Goal: Task Accomplishment & Management: Use online tool/utility

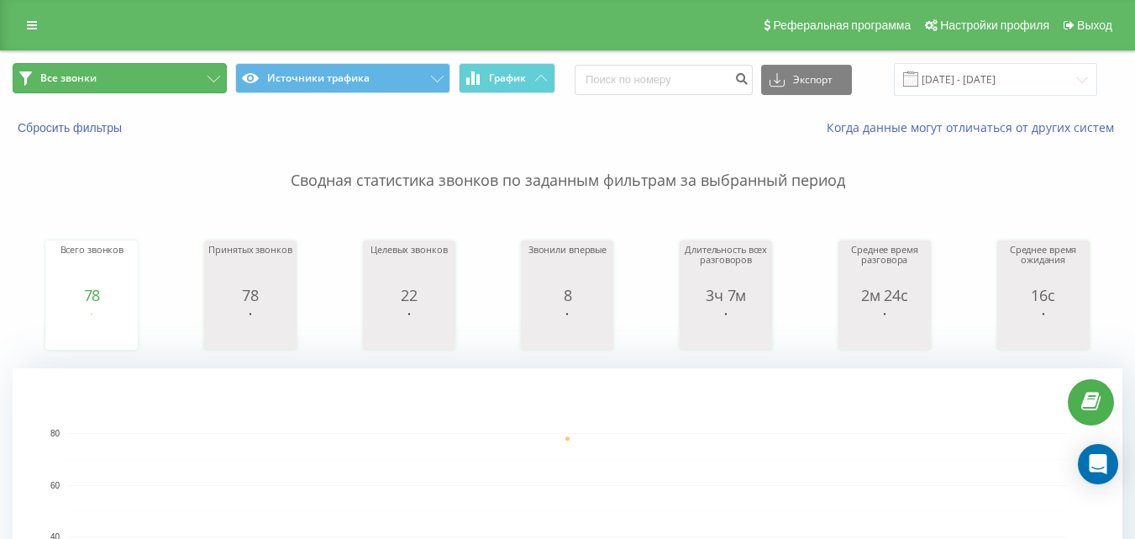
click at [175, 71] on button "Все звонки" at bounding box center [120, 78] width 214 height 30
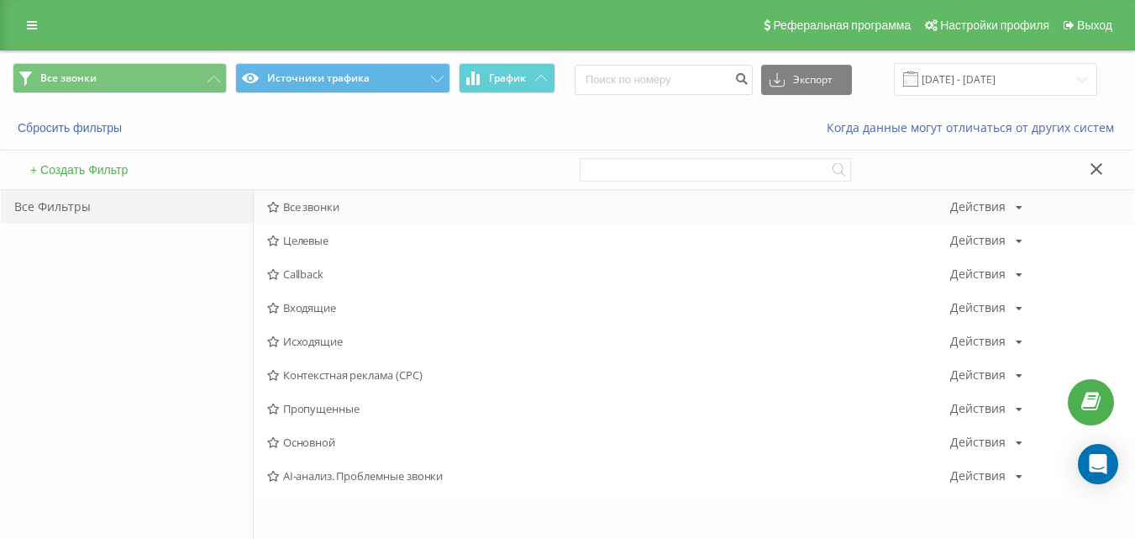
click at [370, 215] on div "Все звонки Действия Редактировать Копировать Удалить По умолчанию Поделиться" at bounding box center [694, 207] width 881 height 34
click at [373, 208] on span "Все звонки" at bounding box center [608, 207] width 683 height 12
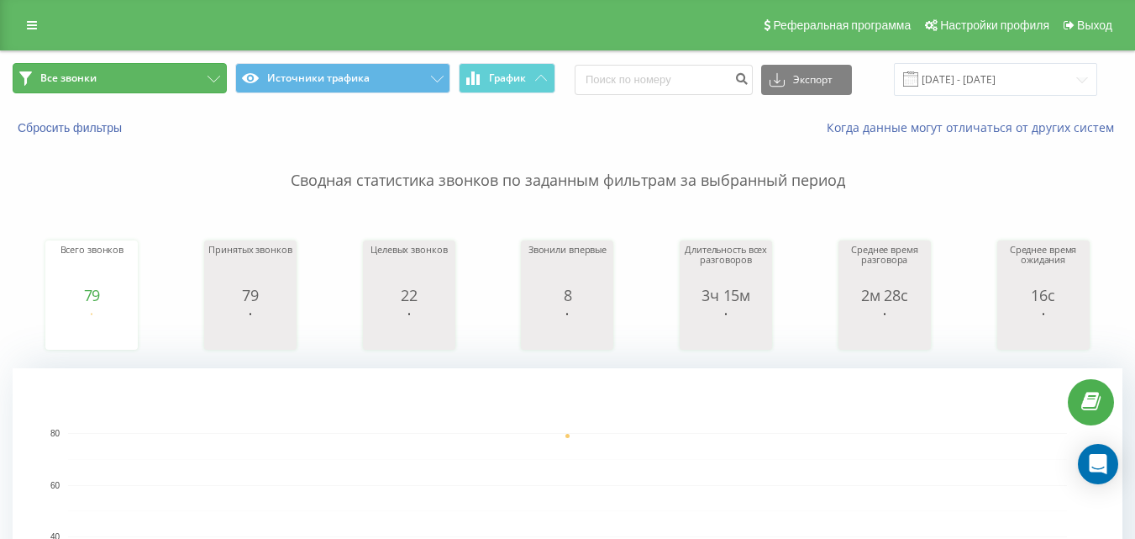
click at [187, 84] on button "Все звонки" at bounding box center [120, 78] width 214 height 30
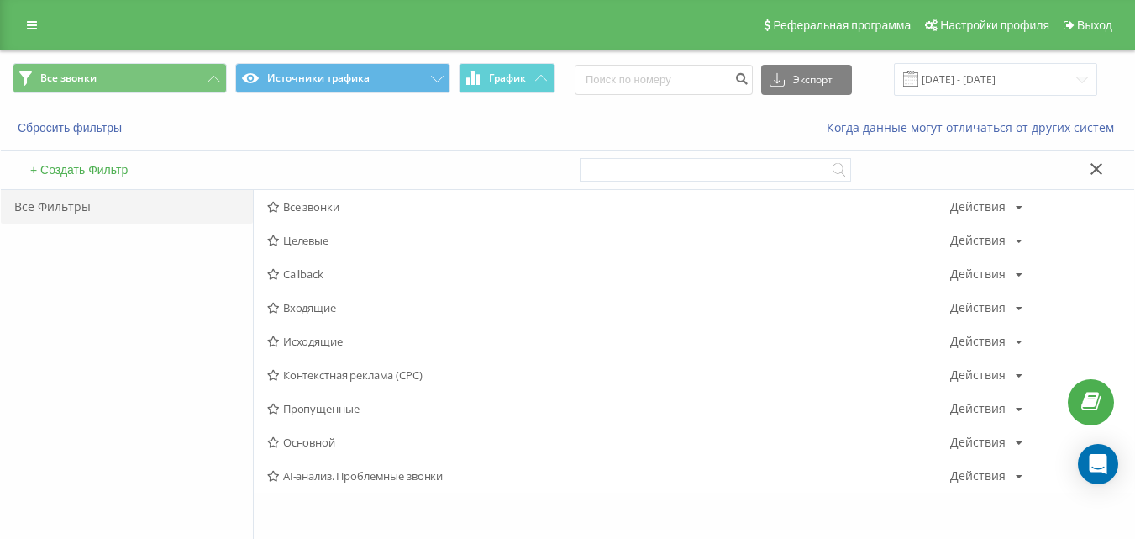
drag, startPoint x: 298, startPoint y: 308, endPoint x: 322, endPoint y: 328, distance: 31.0
click at [299, 308] on span "Входящие" at bounding box center [608, 308] width 683 height 12
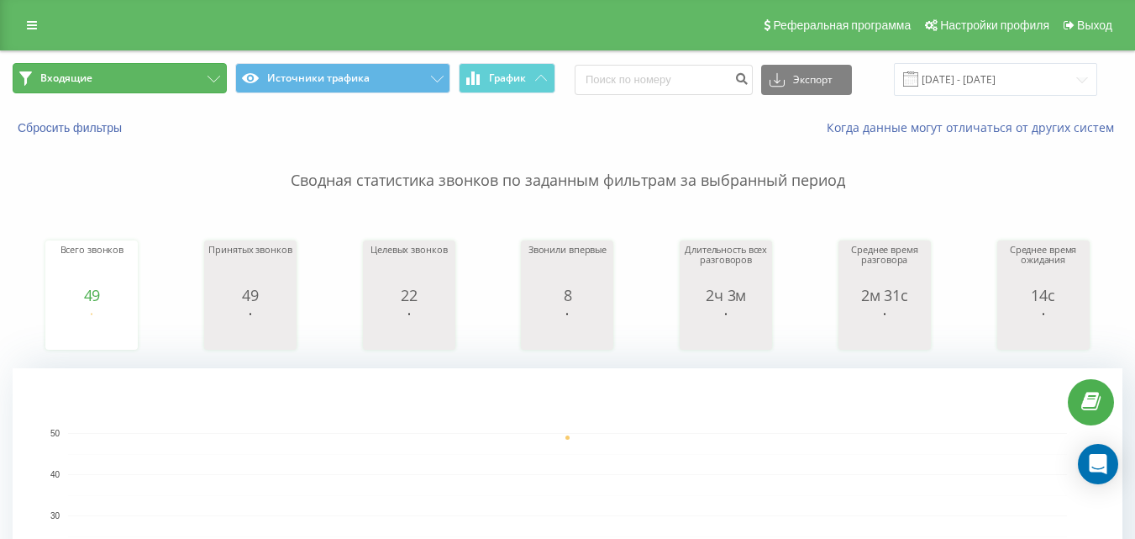
click at [209, 76] on icon at bounding box center [214, 79] width 13 height 7
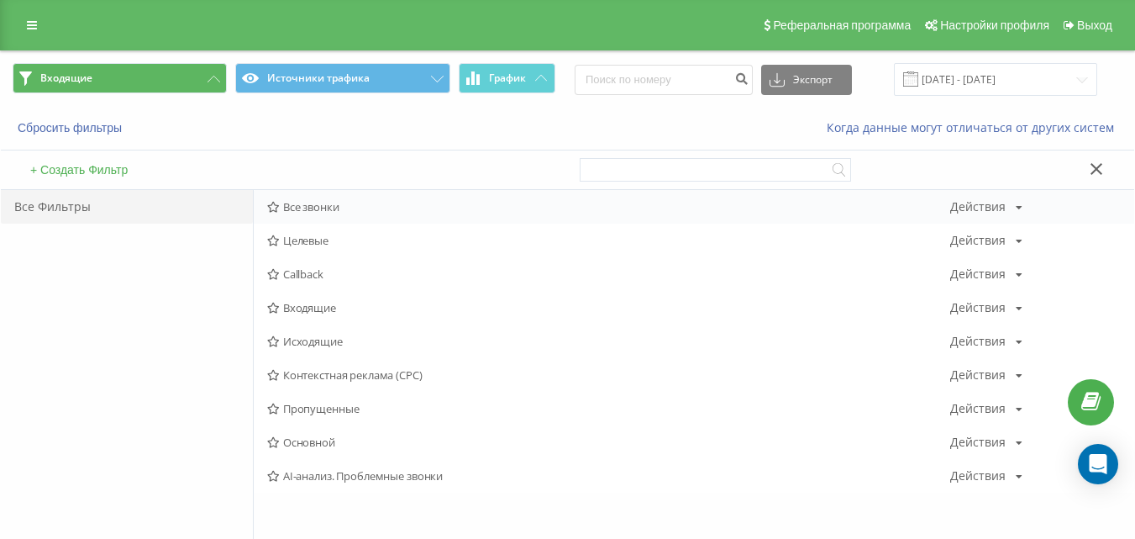
click at [314, 205] on span "Все звонки" at bounding box center [608, 207] width 683 height 12
